Goal: Use online tool/utility: Utilize a website feature to perform a specific function

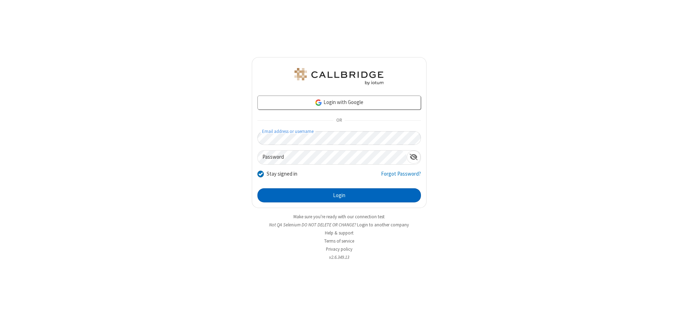
click at [339, 196] on button "Login" at bounding box center [339, 196] width 164 height 14
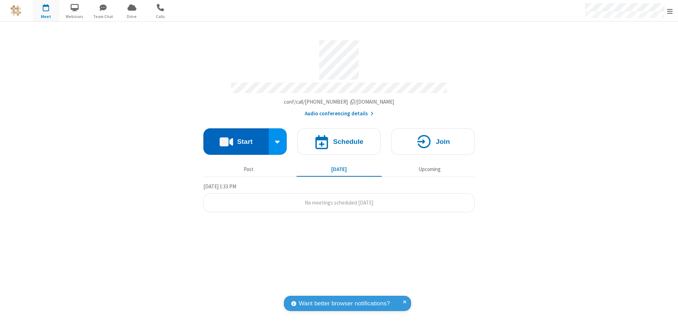
click at [236, 138] on button "Start" at bounding box center [235, 142] width 65 height 26
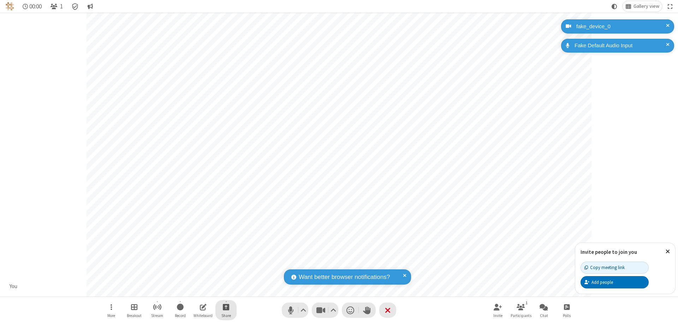
click at [226, 307] on span "Start sharing" at bounding box center [226, 307] width 7 height 9
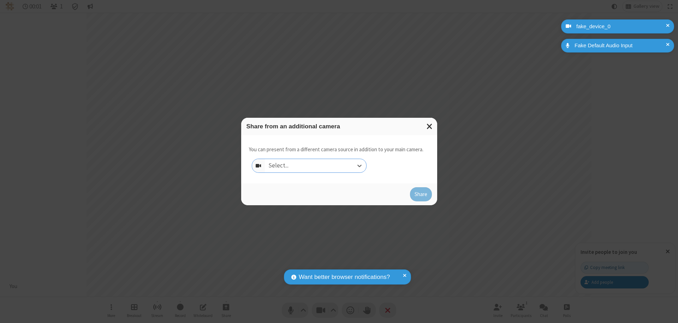
click at [315, 166] on div "Select..." at bounding box center [315, 165] width 101 height 13
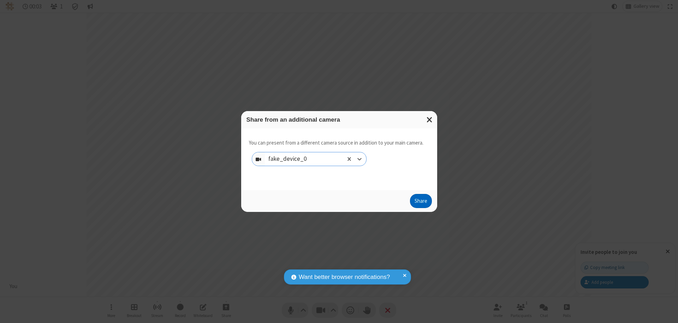
click at [421, 203] on button "Share" at bounding box center [421, 201] width 22 height 14
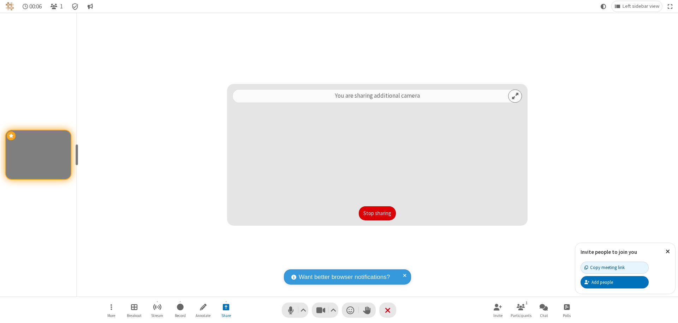
click at [377, 214] on button "Stop sharing" at bounding box center [377, 214] width 37 height 14
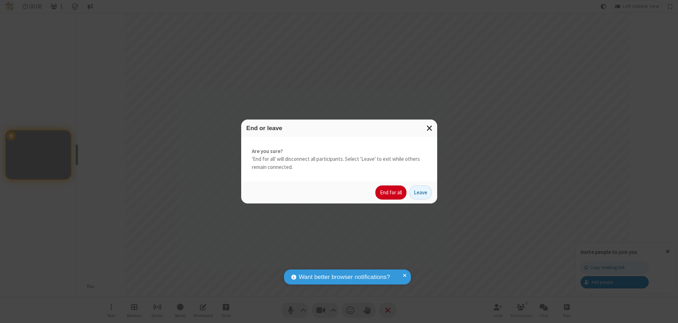
click at [391, 193] on button "End for all" at bounding box center [390, 193] width 31 height 14
